Goal: Answer question/provide support

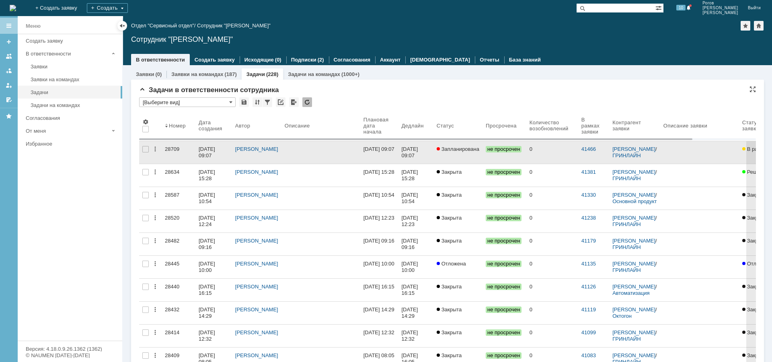
click at [173, 149] on div "28709" at bounding box center [178, 149] width 27 height 6
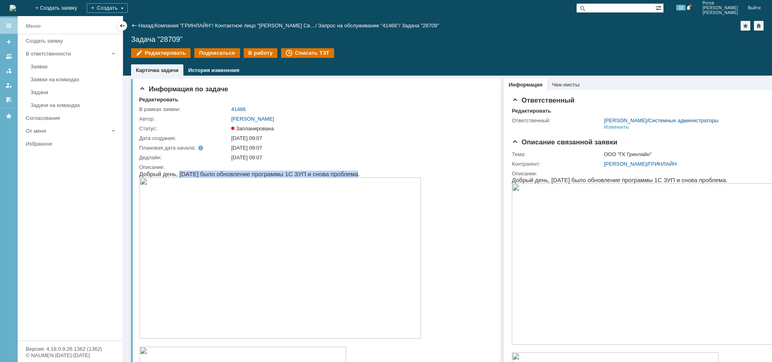
drag, startPoint x: 177, startPoint y: 175, endPoint x: 342, endPoint y: 173, distance: 165.0
click at [342, 173] on p "Добрый день, [DATE] было обновление программы 1С ЗУП и снова проблема." at bounding box center [280, 174] width 282 height 7
click at [282, 176] on p "Добрый день, [DATE] было обновление программы 1С ЗУП и снова проблема." at bounding box center [280, 174] width 282 height 7
click at [257, 53] on div "В работу" at bounding box center [261, 53] width 34 height 10
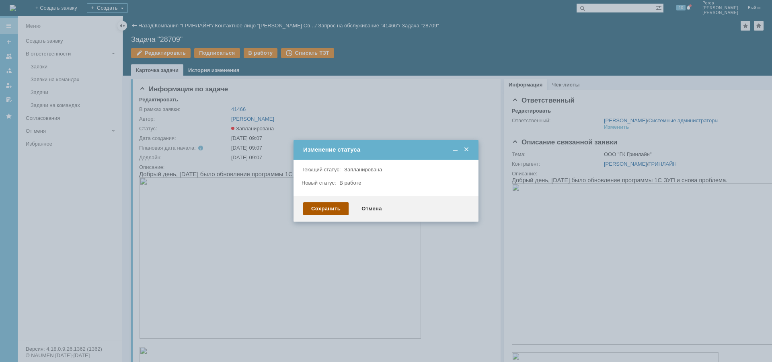
click at [321, 208] on div "Сохранить" at bounding box center [325, 208] width 45 height 13
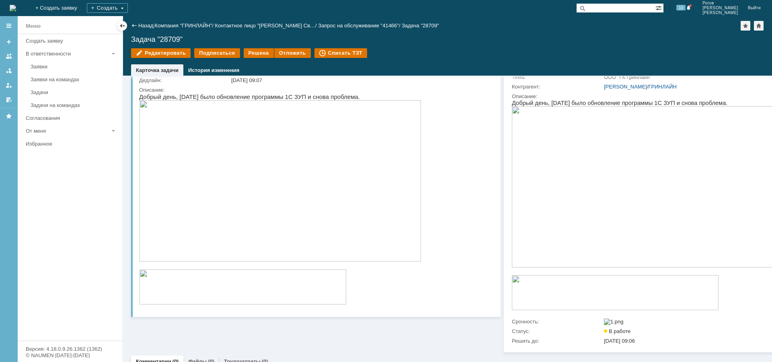
scroll to position [80, 0]
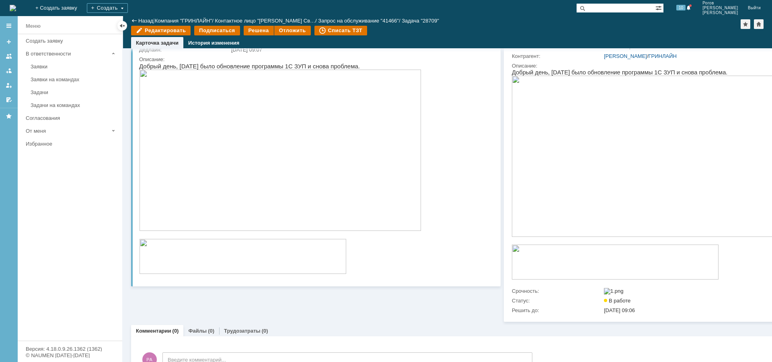
click at [319, 161] on img at bounding box center [280, 150] width 282 height 161
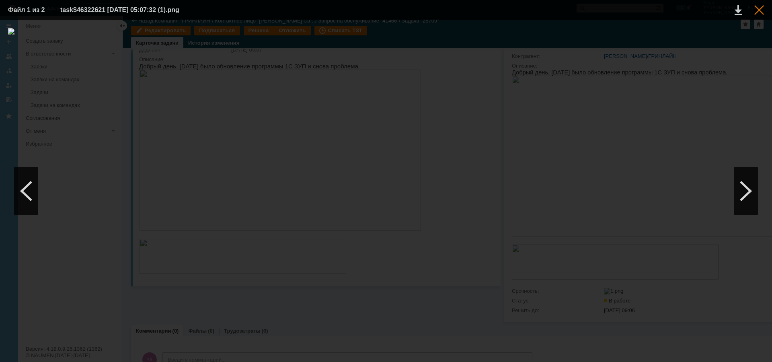
click at [763, 12] on div at bounding box center [760, 10] width 10 height 10
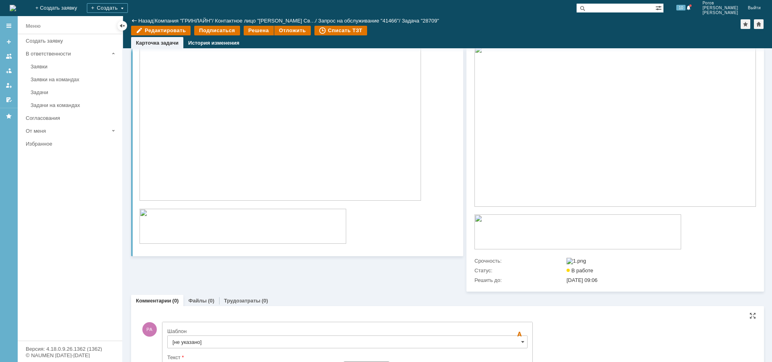
scroll to position [275, 0]
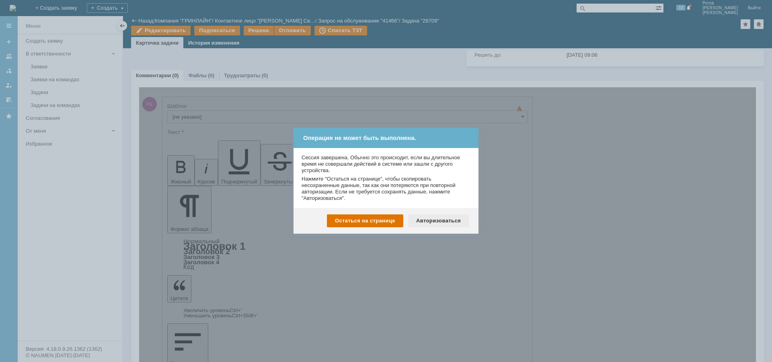
click at [420, 218] on div "Авторизоваться" at bounding box center [438, 220] width 61 height 13
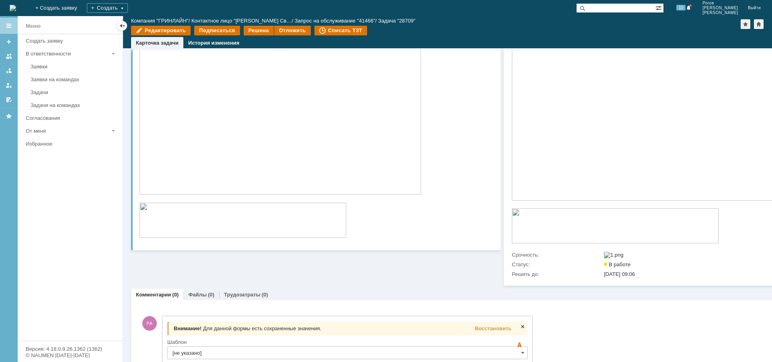
scroll to position [298, 0]
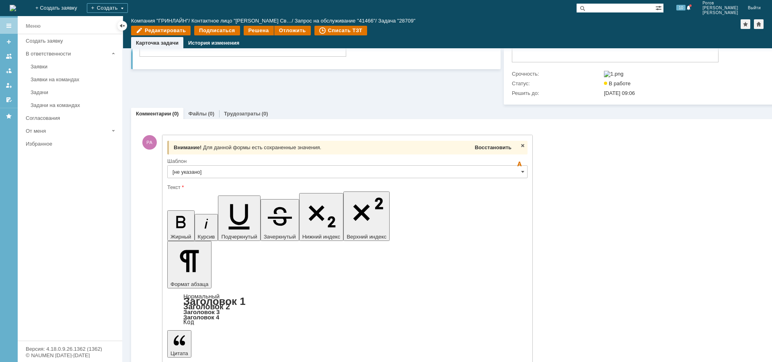
click at [490, 150] on span "Восстановить" at bounding box center [493, 147] width 37 height 6
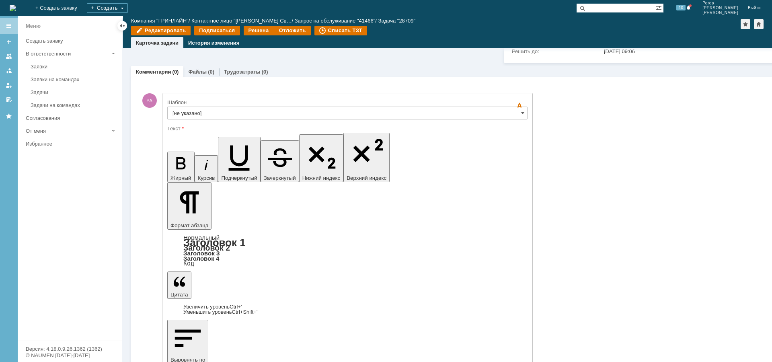
scroll to position [342, 0]
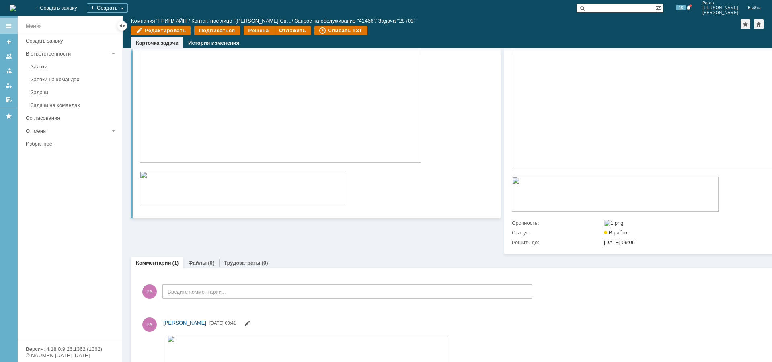
scroll to position [309, 0]
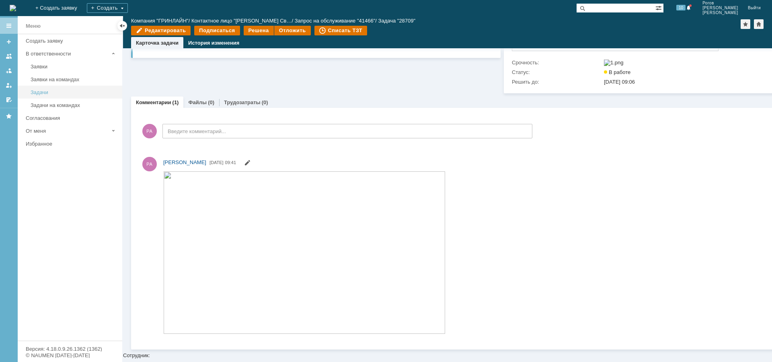
click at [42, 94] on div "Задачи" at bounding box center [74, 92] width 87 height 6
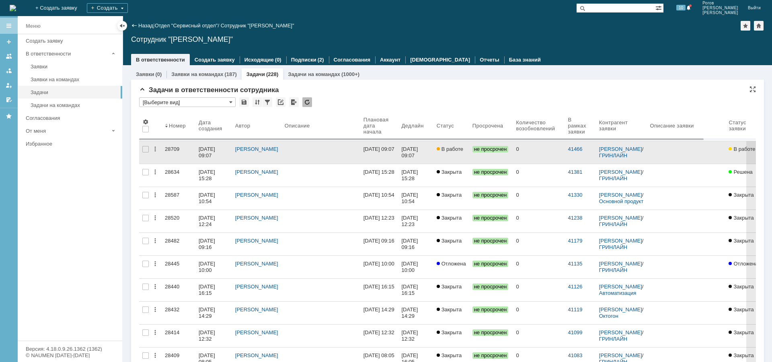
click at [170, 150] on div "28709" at bounding box center [178, 149] width 27 height 6
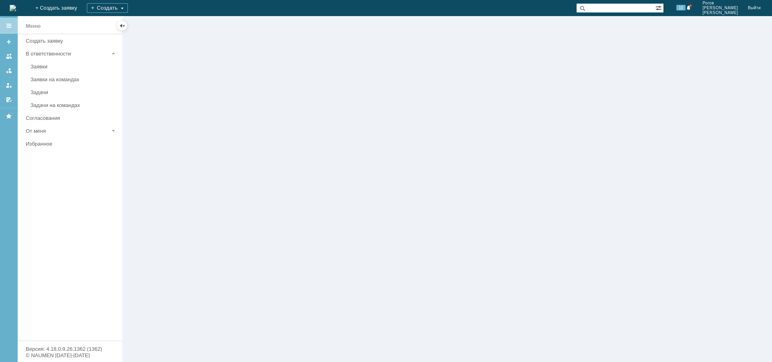
click at [173, 149] on div at bounding box center [447, 189] width 649 height 346
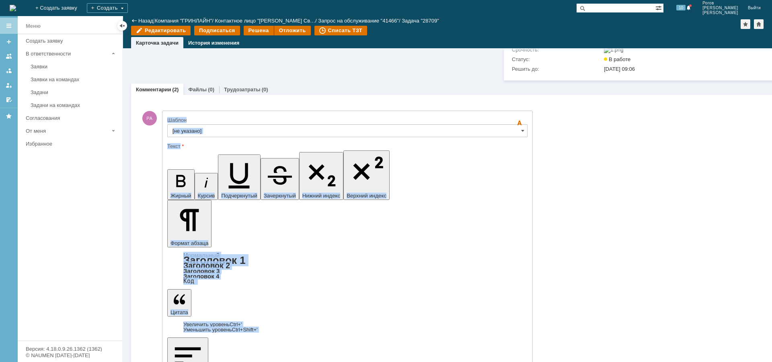
drag, startPoint x: 163, startPoint y: 268, endPoint x: 19, endPoint y: 51, distance: 260.1
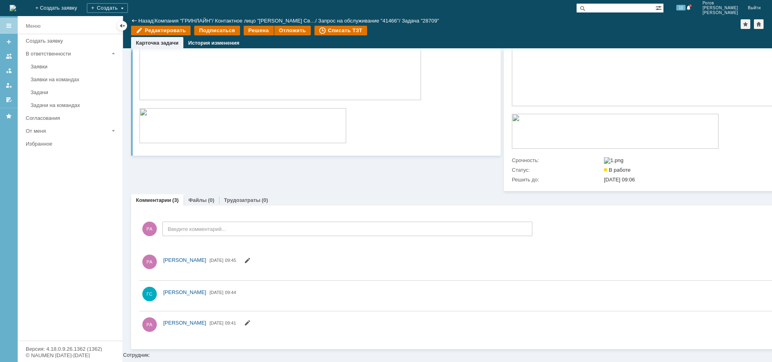
scroll to position [322, 0]
